Goal: Task Accomplishment & Management: Use online tool/utility

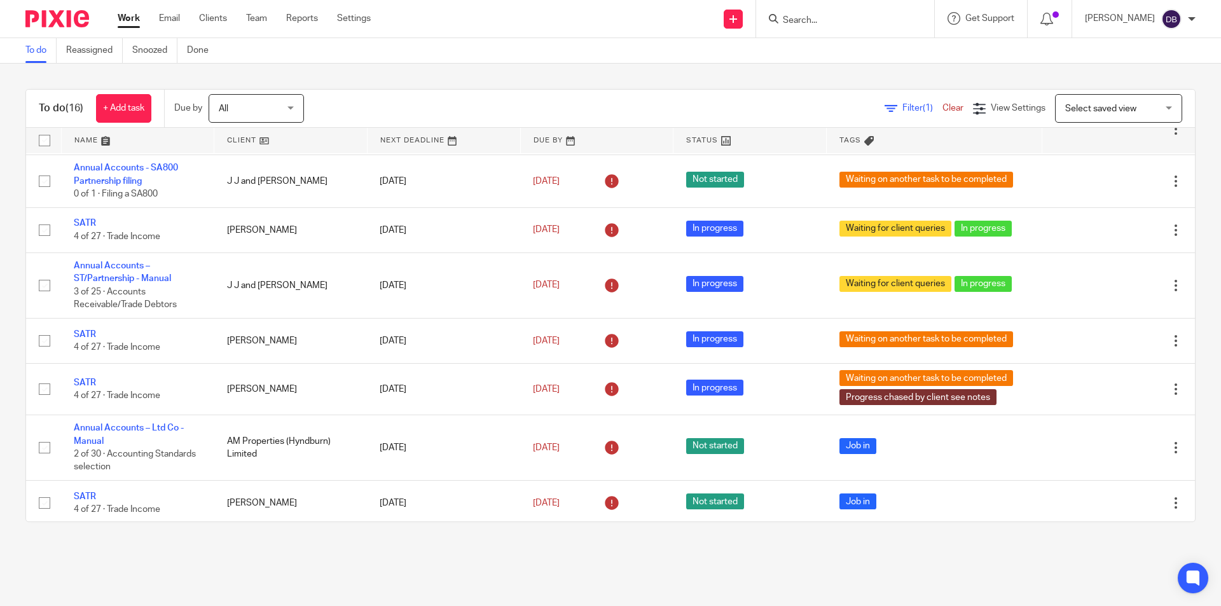
scroll to position [113, 0]
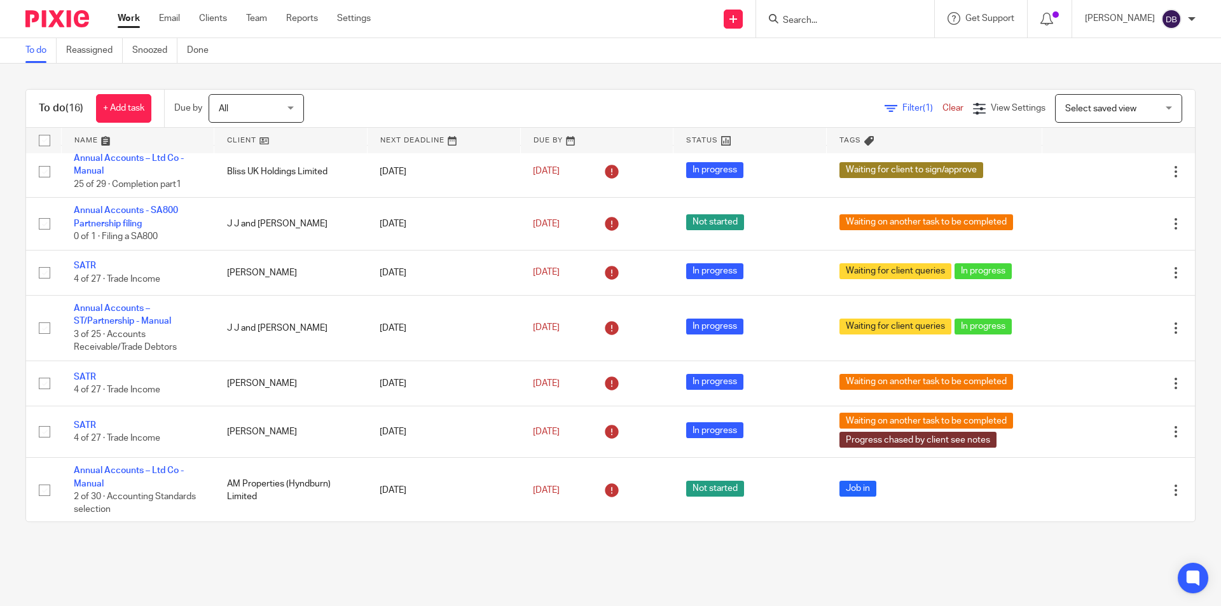
click at [303, 523] on div "To do (16) + Add task Due by All All [DATE] [DATE] This week Next week This mon…" at bounding box center [610, 306] width 1221 height 484
click at [287, 542] on div "To do (16) + Add task Due by All All Today Tomorrow This week Next week This mo…" at bounding box center [610, 306] width 1221 height 484
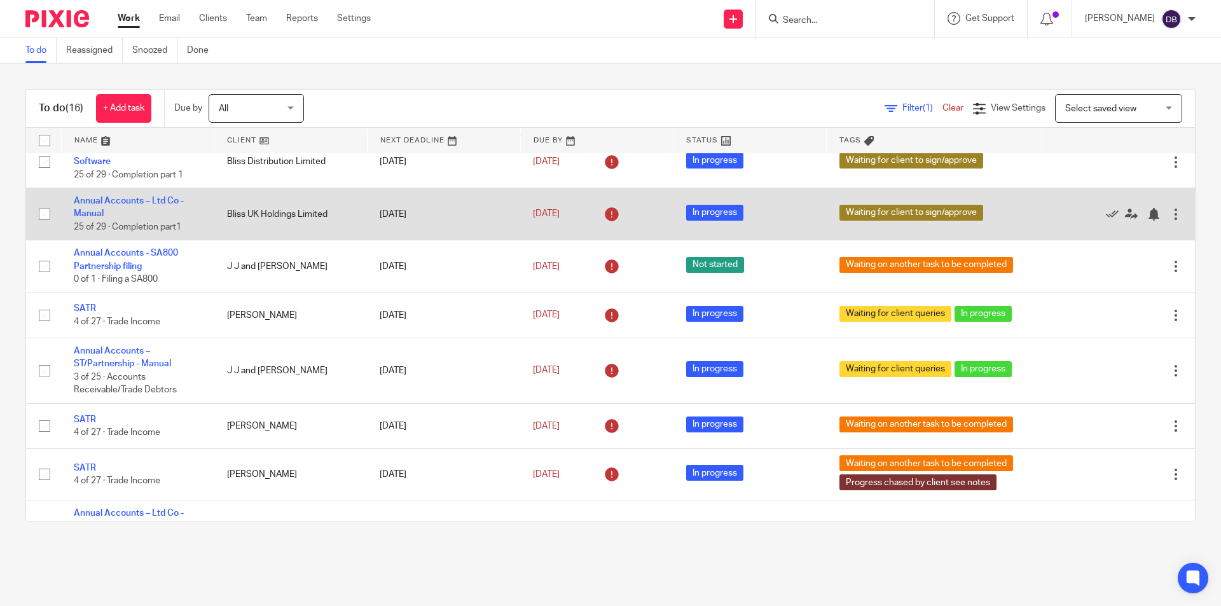
scroll to position [0, 0]
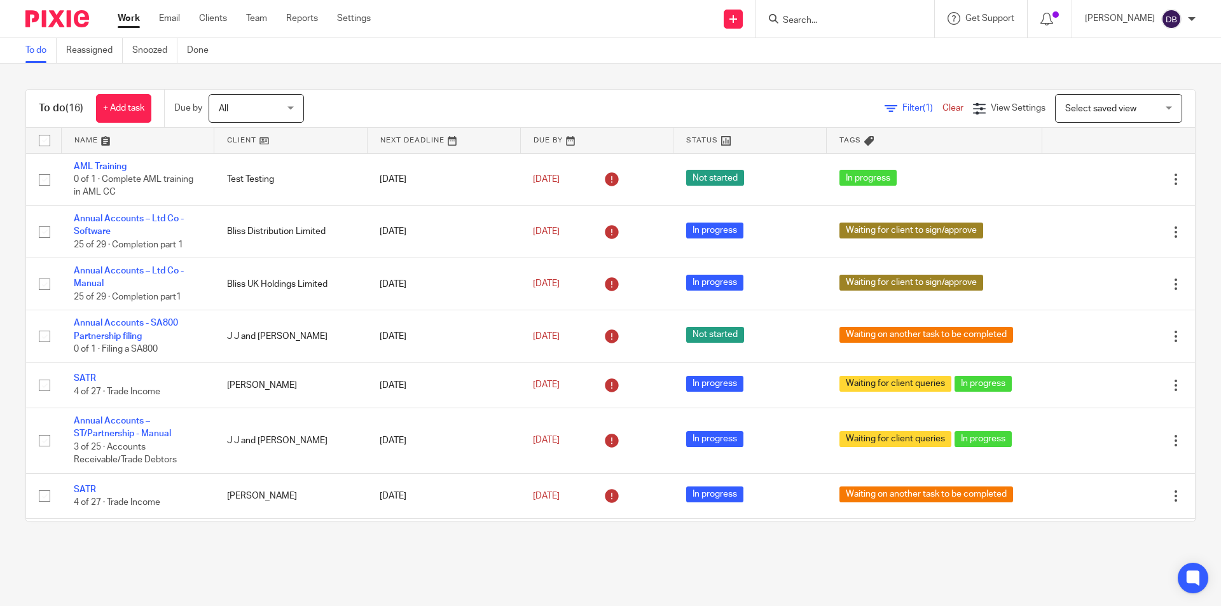
click at [555, 546] on div "To do (16) + Add task Due by All All Today Tomorrow This week Next week This mo…" at bounding box center [610, 306] width 1221 height 484
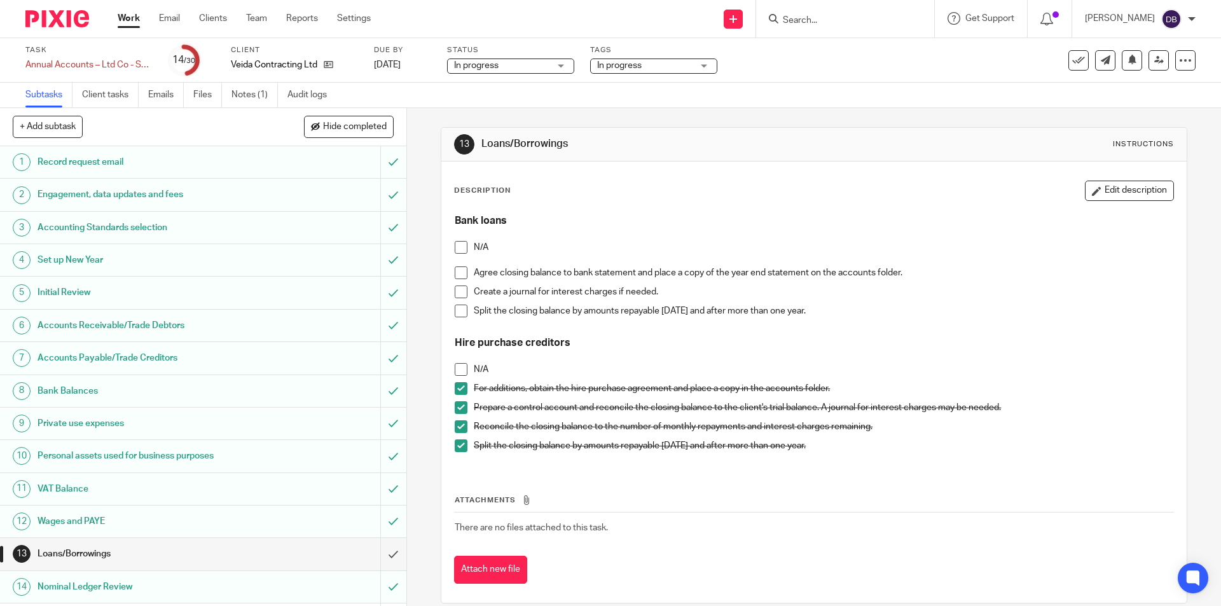
click at [460, 274] on span at bounding box center [461, 273] width 13 height 13
click at [457, 291] on span at bounding box center [461, 292] width 13 height 13
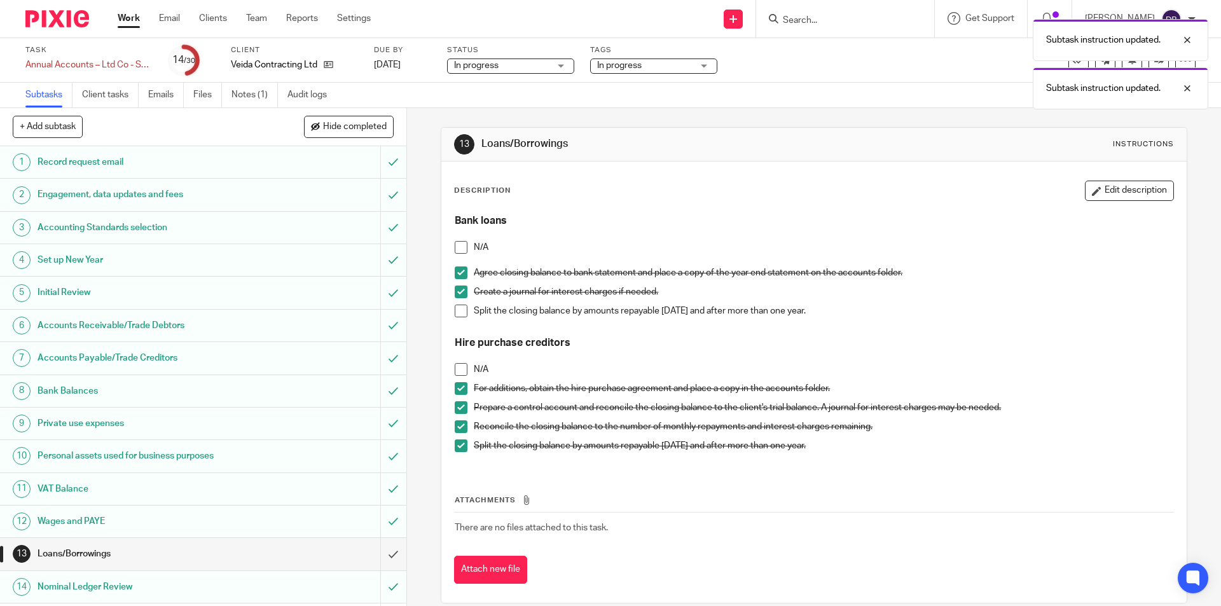
click at [458, 310] on span at bounding box center [461, 311] width 13 height 13
click at [380, 548] on input "submit" at bounding box center [203, 554] width 406 height 32
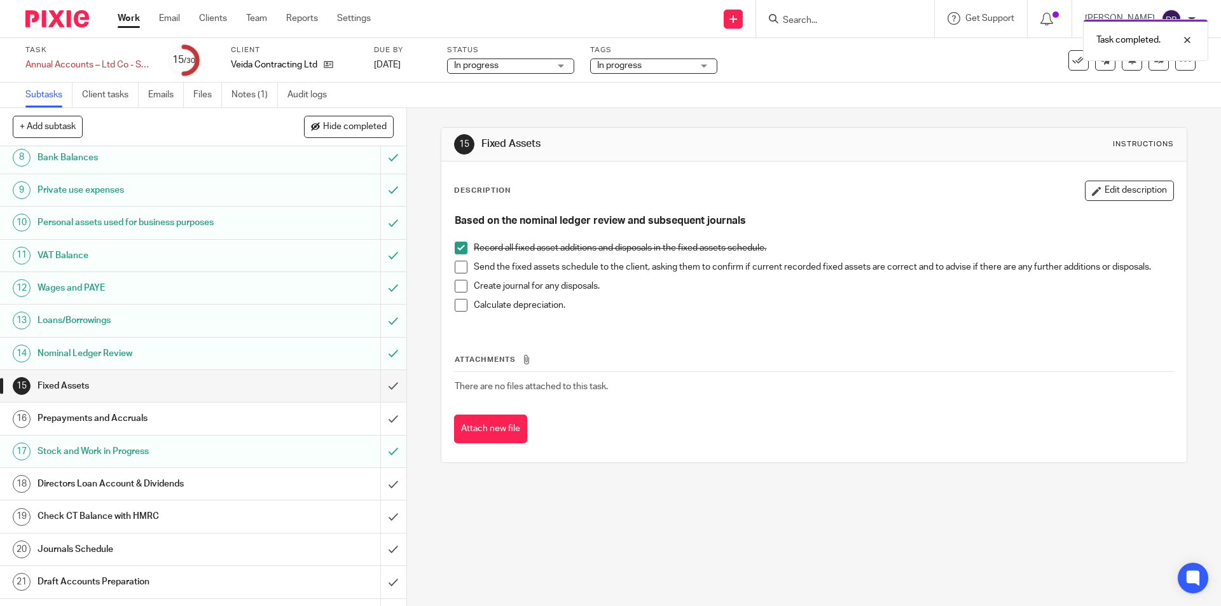
scroll to position [254, 0]
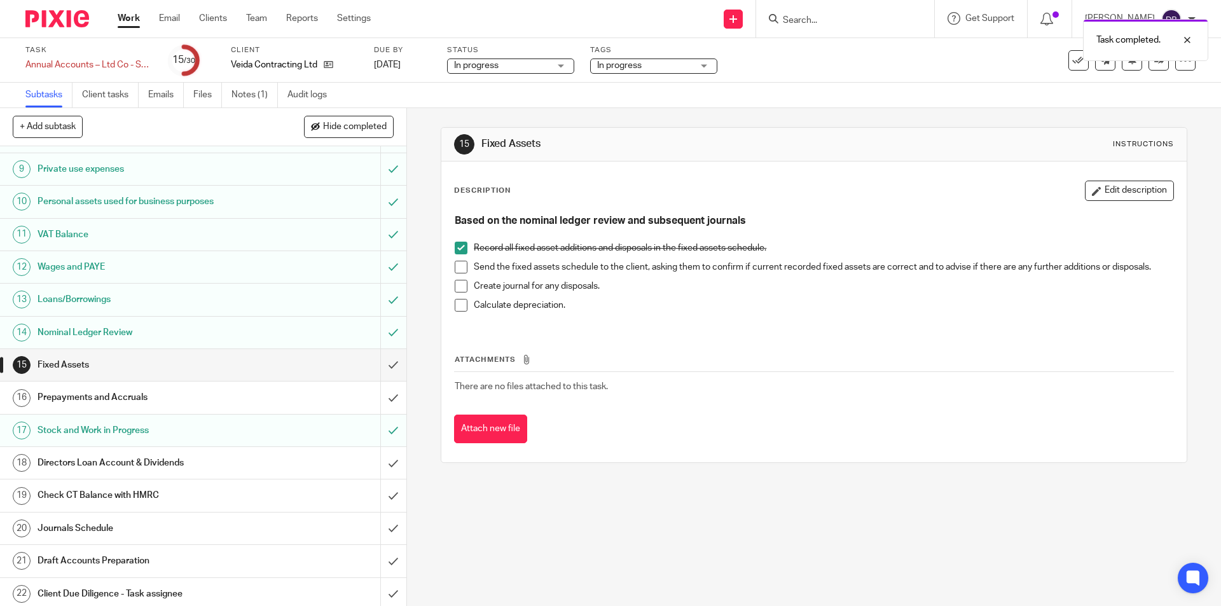
click at [298, 364] on div "Fixed Assets" at bounding box center [203, 365] width 330 height 19
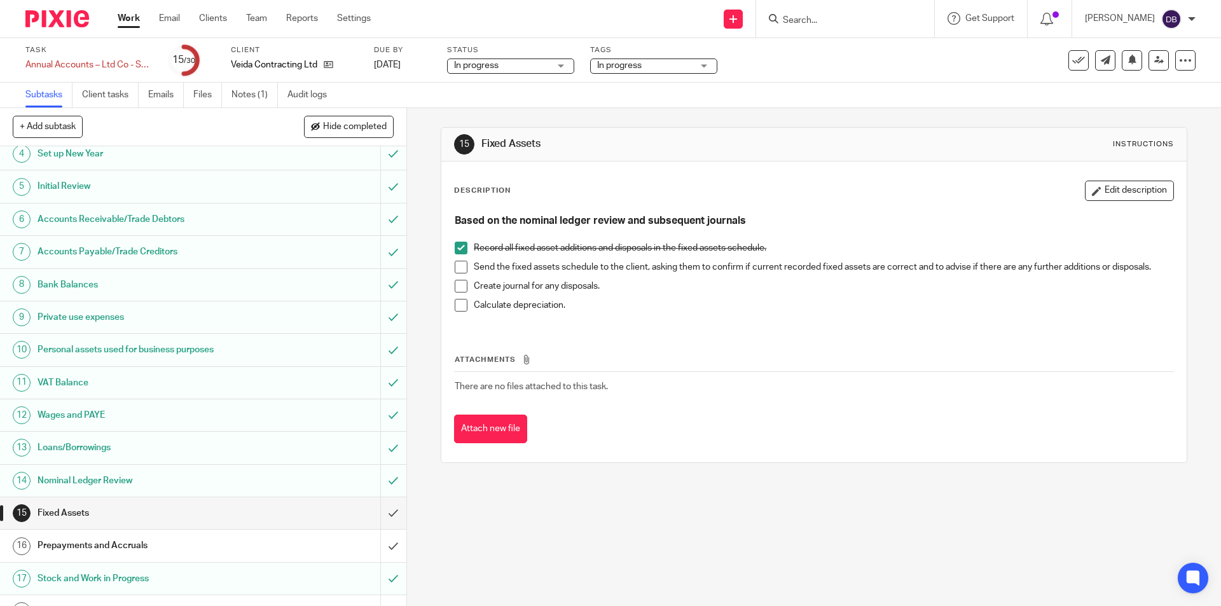
scroll to position [233, 0]
